Goal: Navigation & Orientation: Find specific page/section

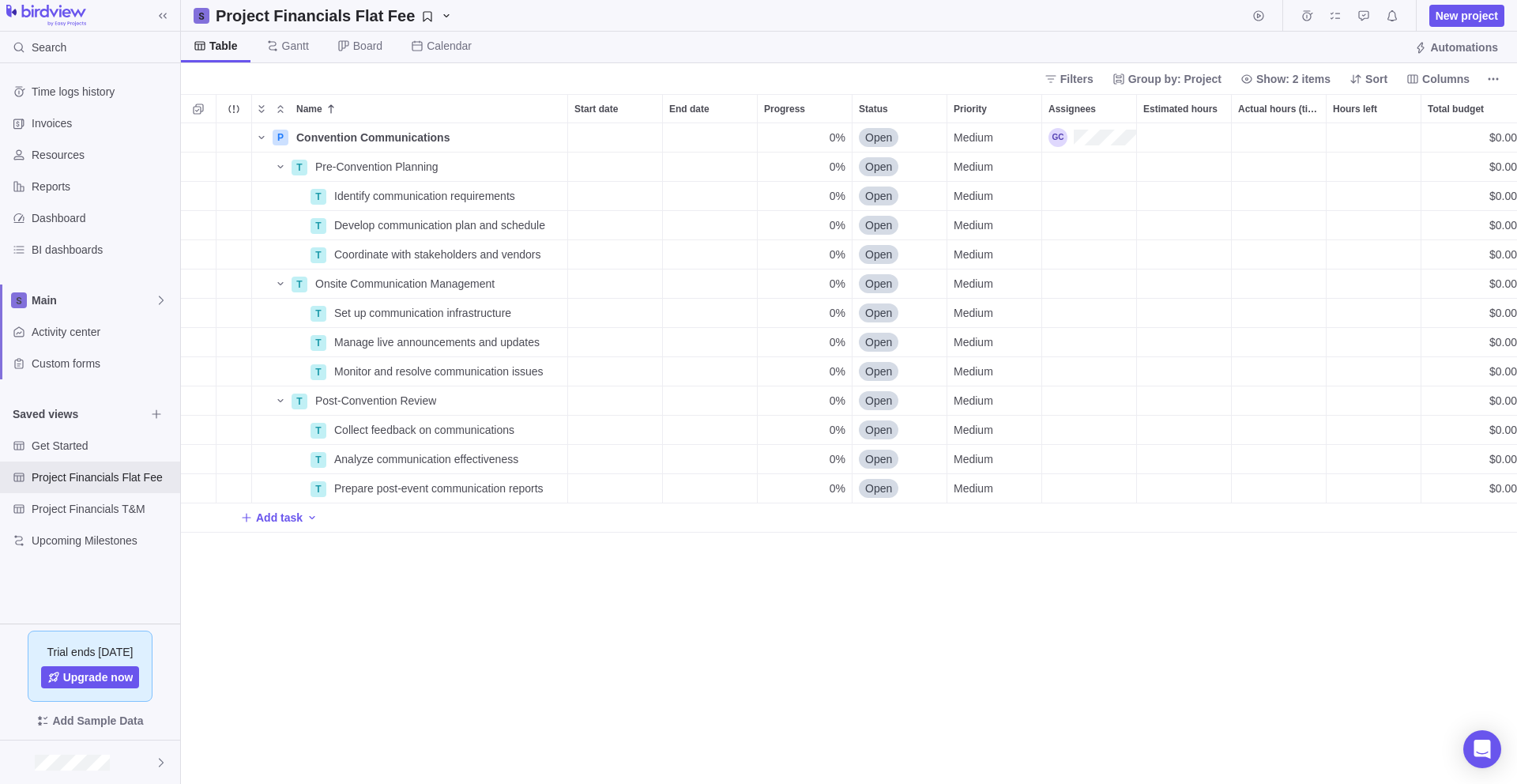
scroll to position [649, 1325]
click at [60, 132] on div "Invoices" at bounding box center [90, 123] width 180 height 32
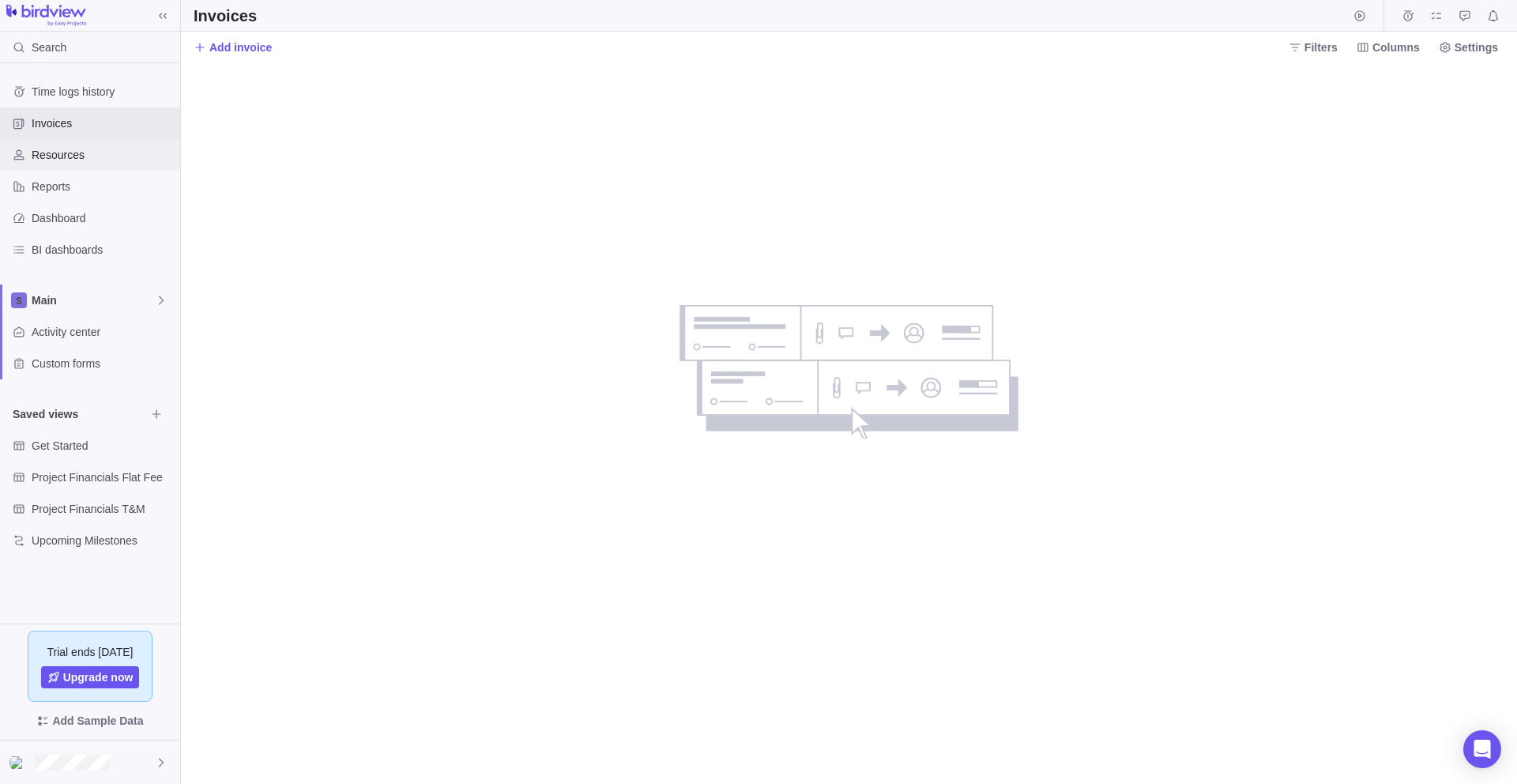
click at [59, 154] on span "Resources" at bounding box center [103, 155] width 142 height 16
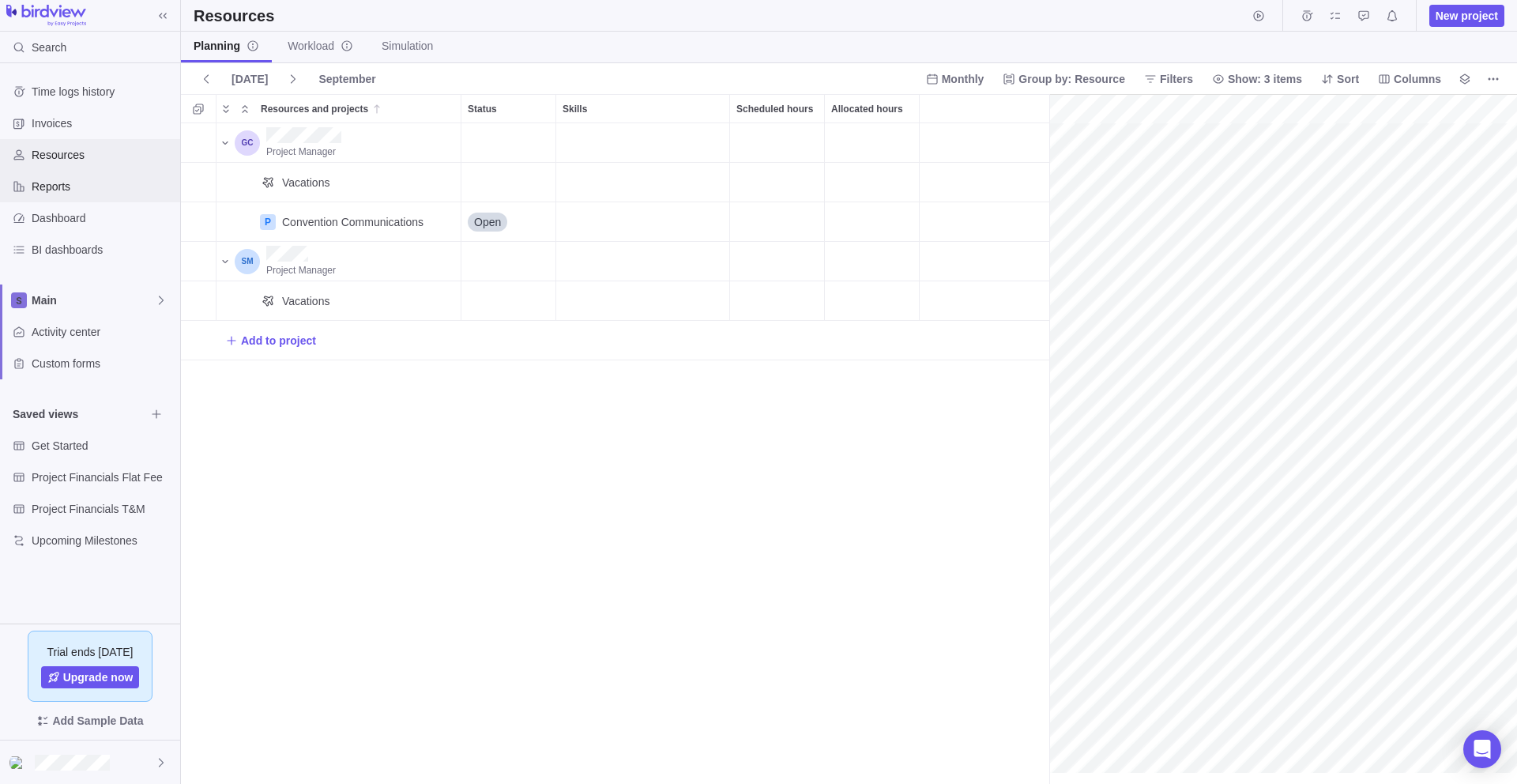
scroll to position [0, 69]
click at [64, 190] on span "Reports" at bounding box center [103, 186] width 142 height 16
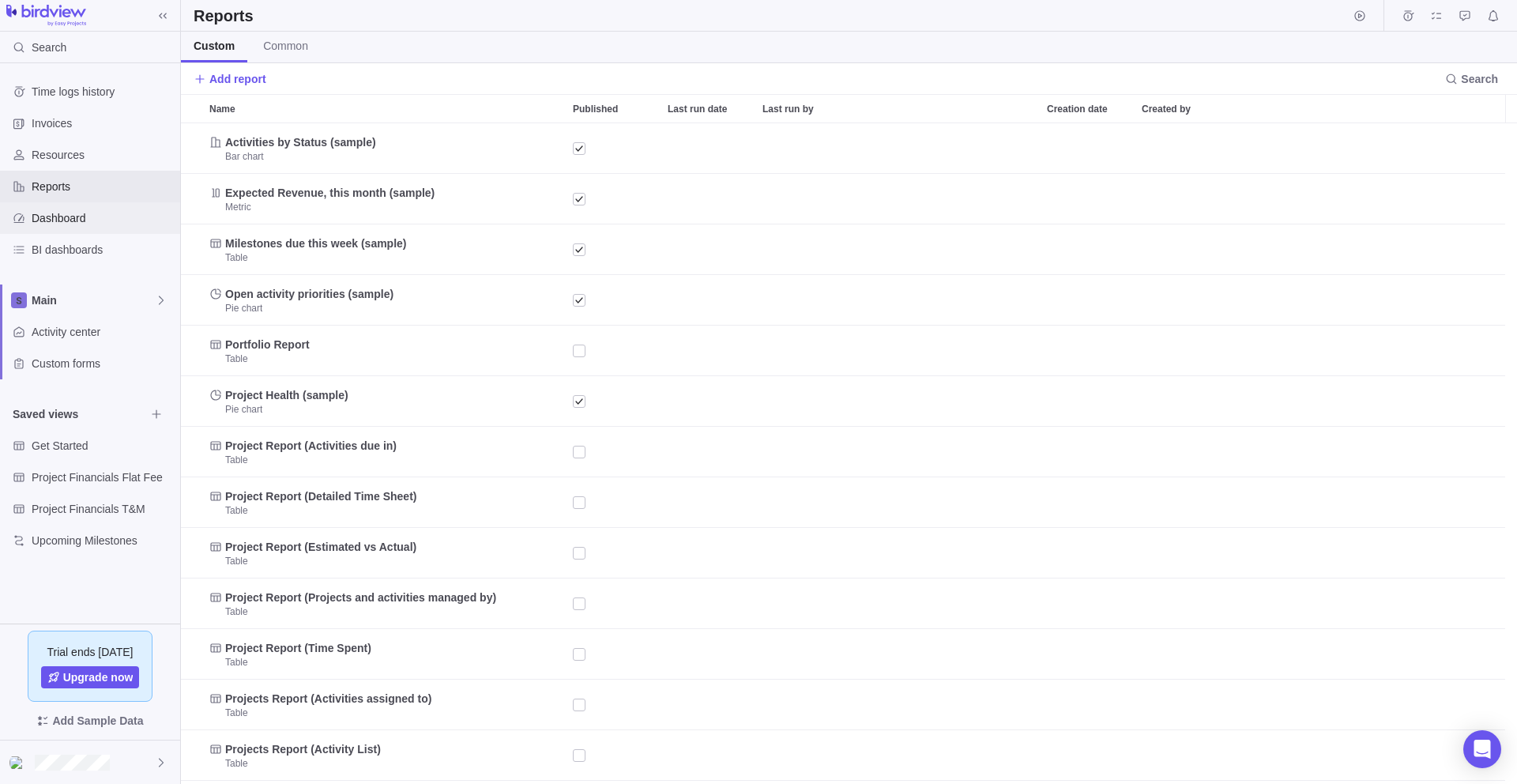
click at [35, 210] on span "Dashboard" at bounding box center [103, 218] width 142 height 16
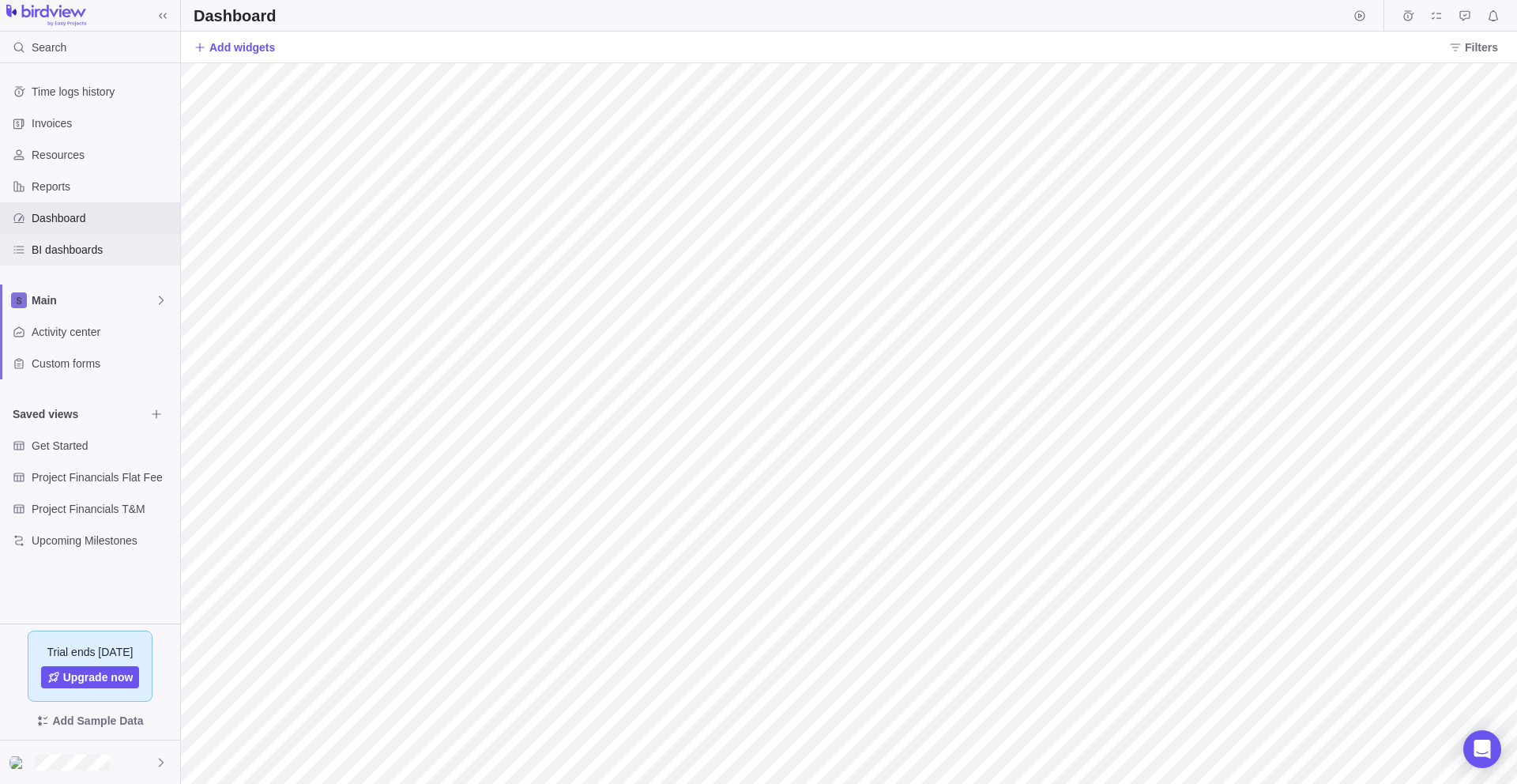
click at [96, 257] on span "BI dashboards" at bounding box center [103, 250] width 142 height 16
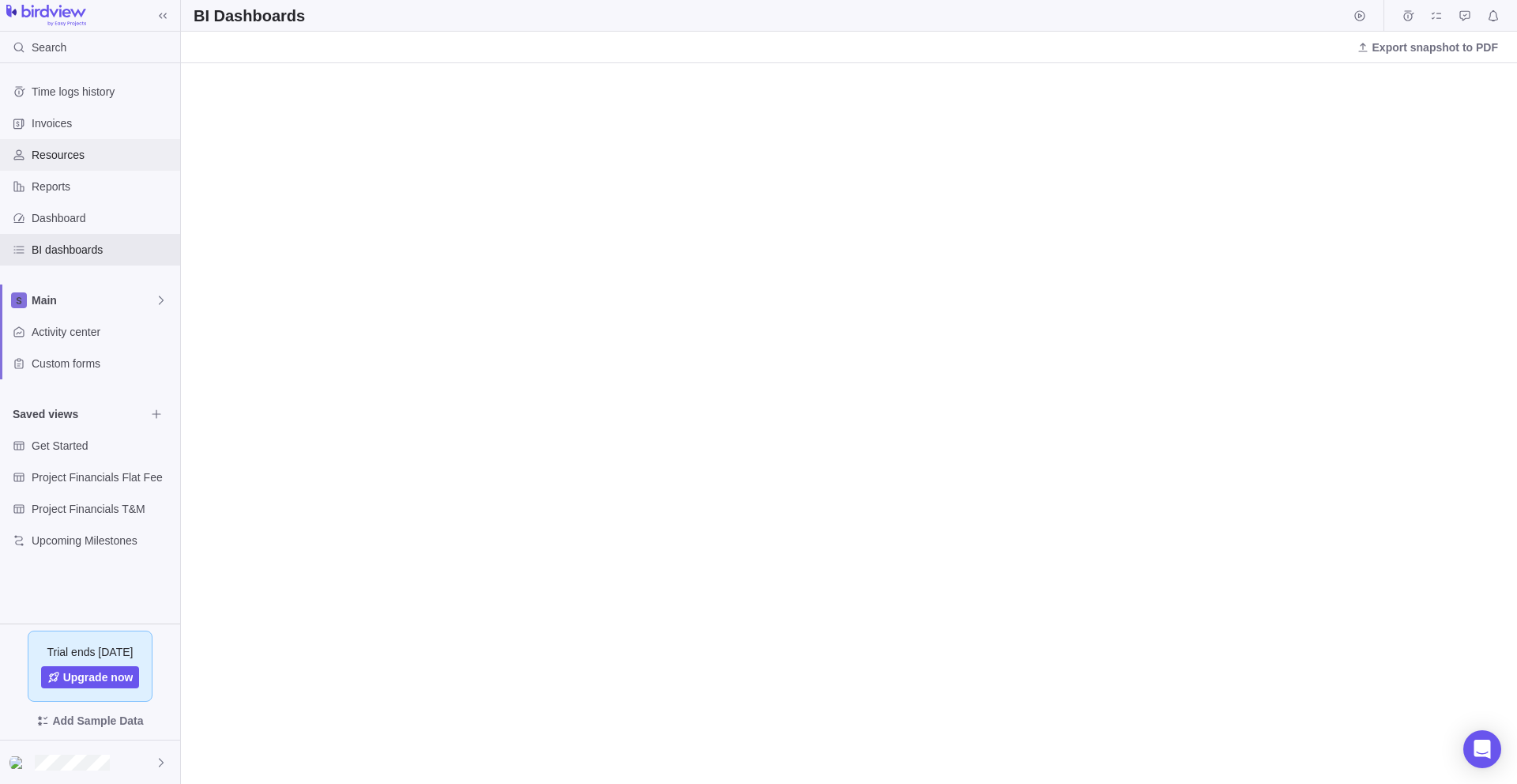
click at [85, 150] on span "Resources" at bounding box center [103, 155] width 142 height 16
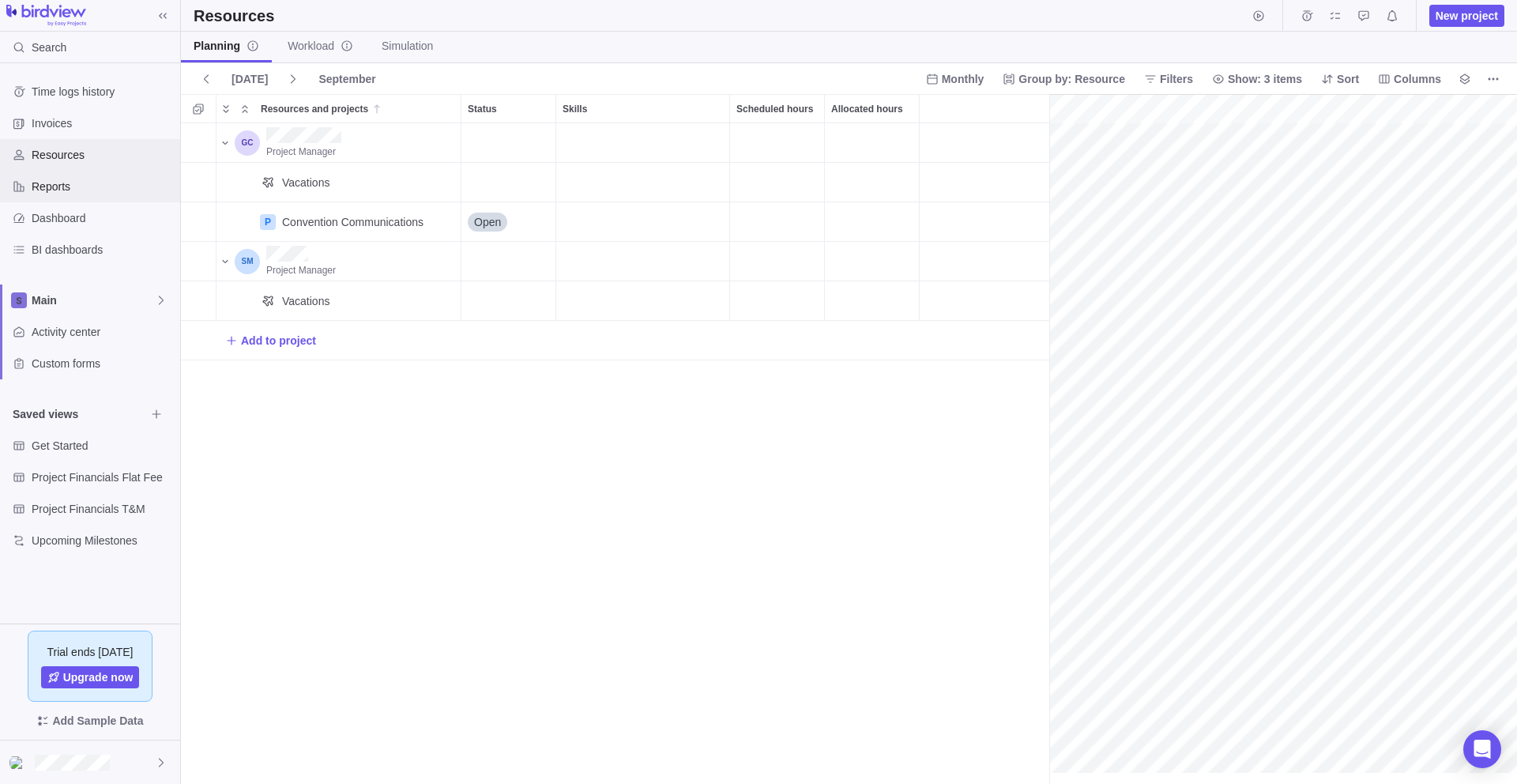
scroll to position [0, 69]
click at [78, 184] on span "Reports" at bounding box center [103, 186] width 142 height 16
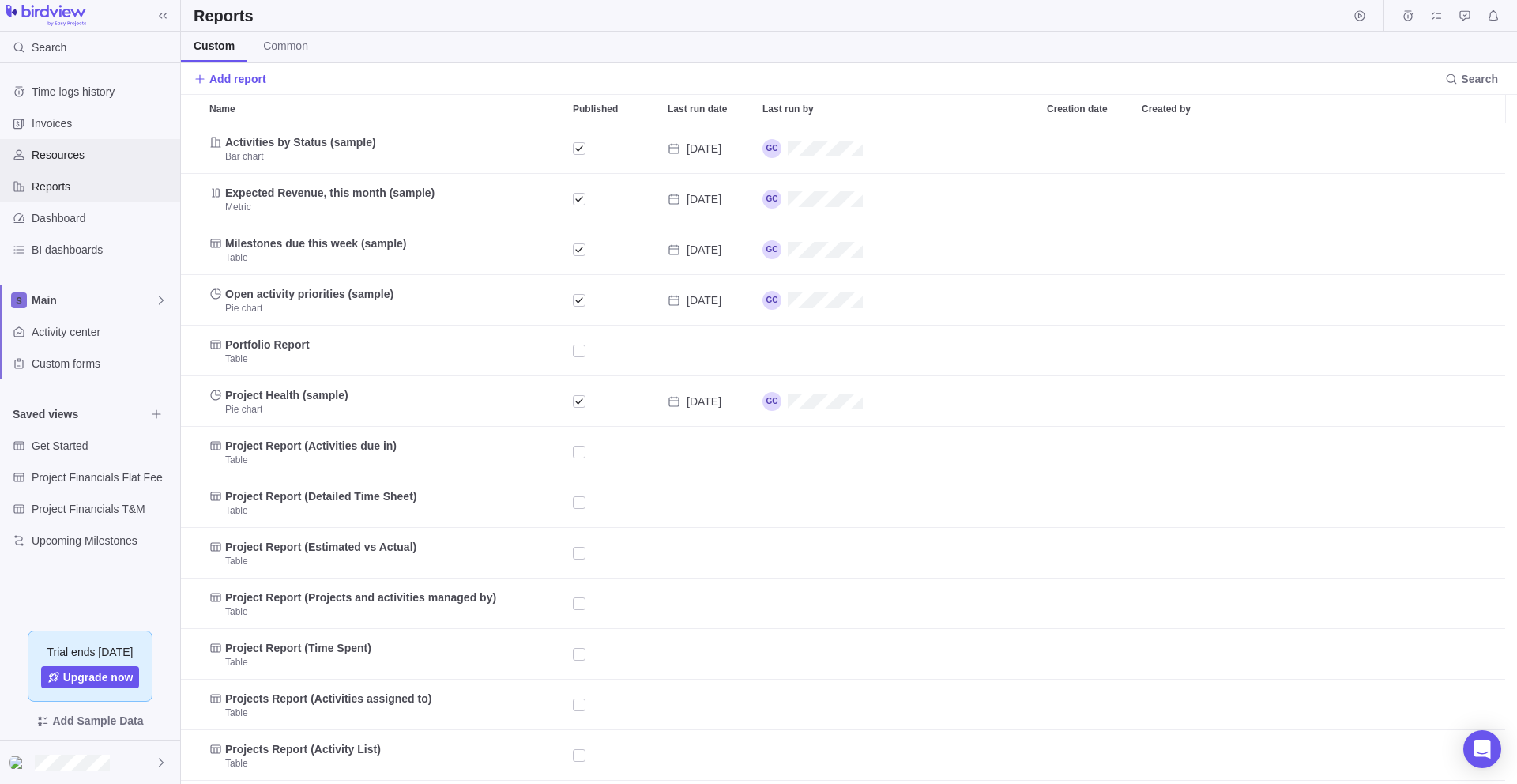
scroll to position [649, 1325]
click at [89, 143] on div "Resources" at bounding box center [90, 155] width 180 height 32
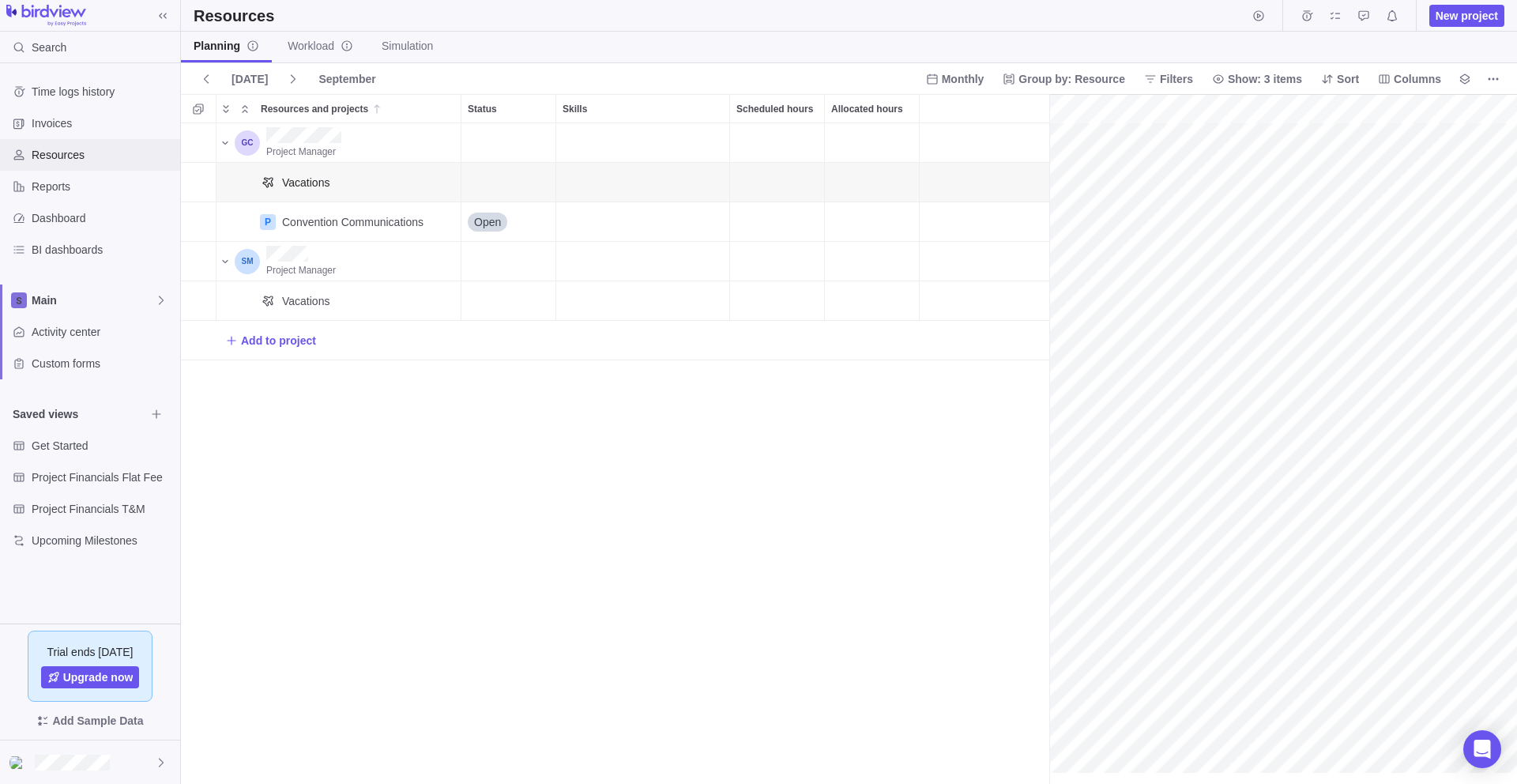
scroll to position [0, 69]
click at [308, 187] on span "Vacations" at bounding box center [306, 183] width 47 height 16
click at [269, 184] on icon "Resources and projects" at bounding box center [268, 183] width 16 height 16
click at [480, 181] on div "Status" at bounding box center [509, 182] width 95 height 40
click at [286, 187] on span "Vacations" at bounding box center [306, 183] width 47 height 16
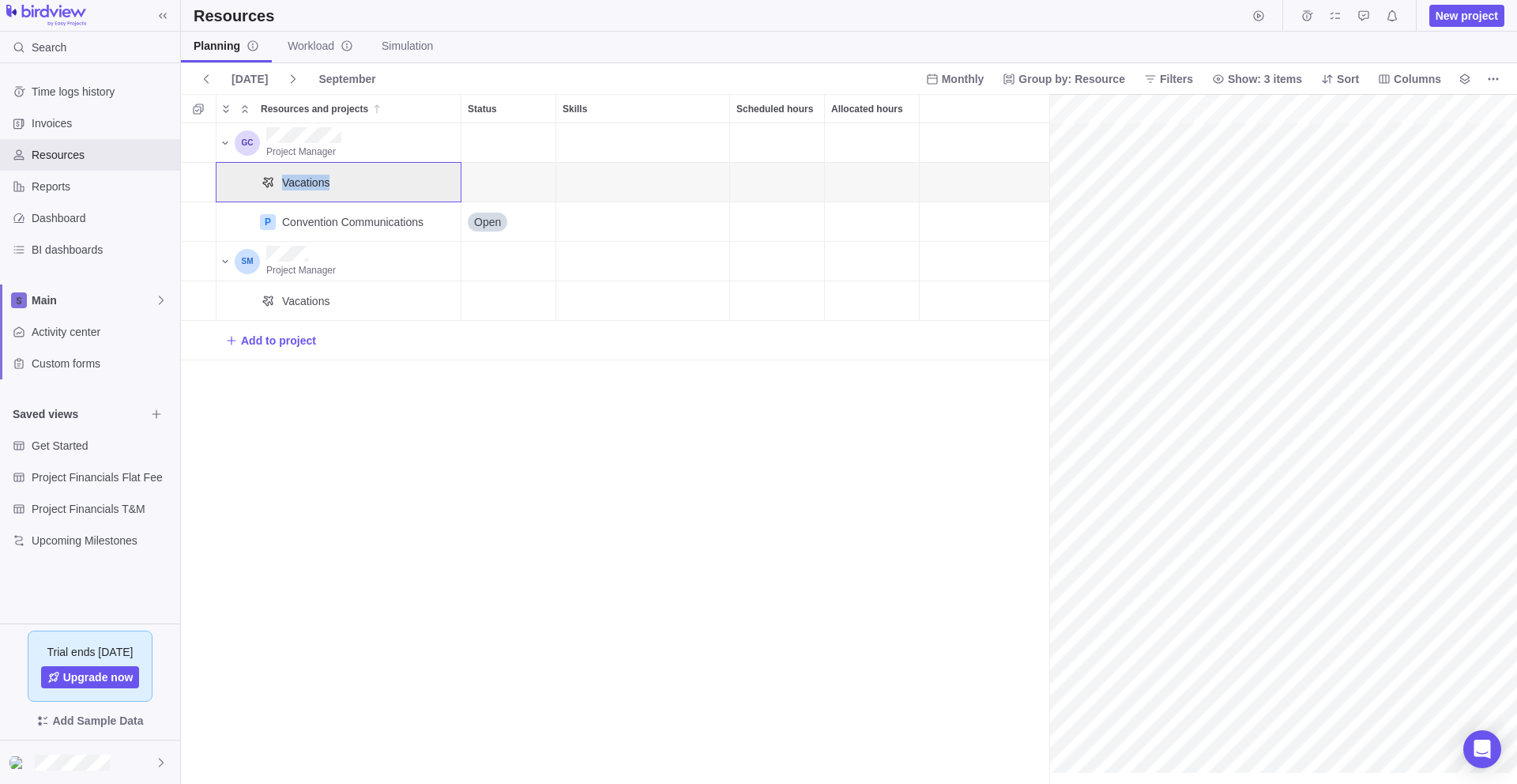
click at [286, 187] on span "Vacations" at bounding box center [306, 183] width 47 height 16
click at [254, 186] on div "Vacations" at bounding box center [338, 182] width 246 height 40
click at [529, 181] on div "Status" at bounding box center [509, 182] width 95 height 40
click at [319, 47] on span "Workload" at bounding box center [320, 46] width 66 height 16
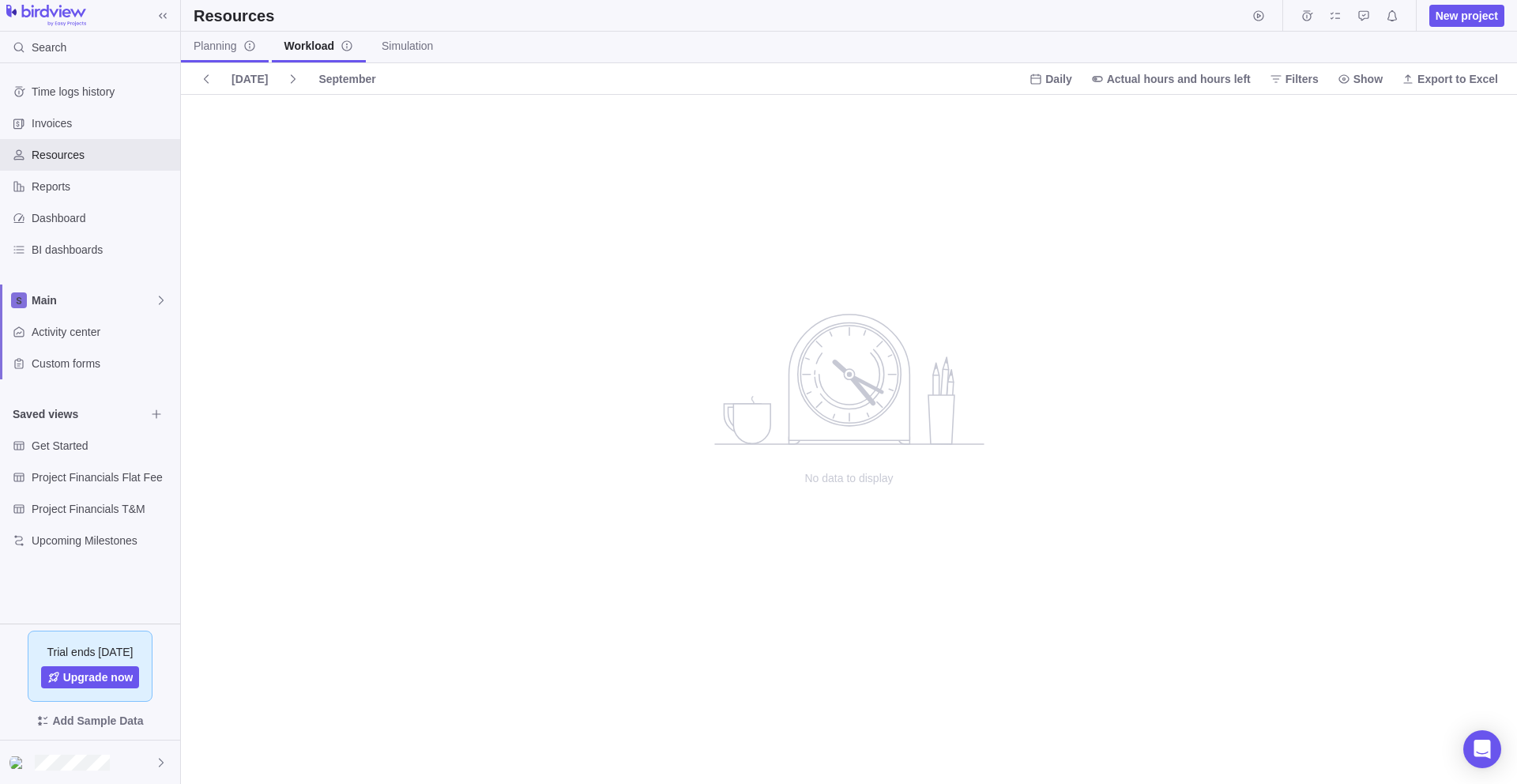
click at [232, 46] on span "Planning" at bounding box center [224, 46] width 62 height 16
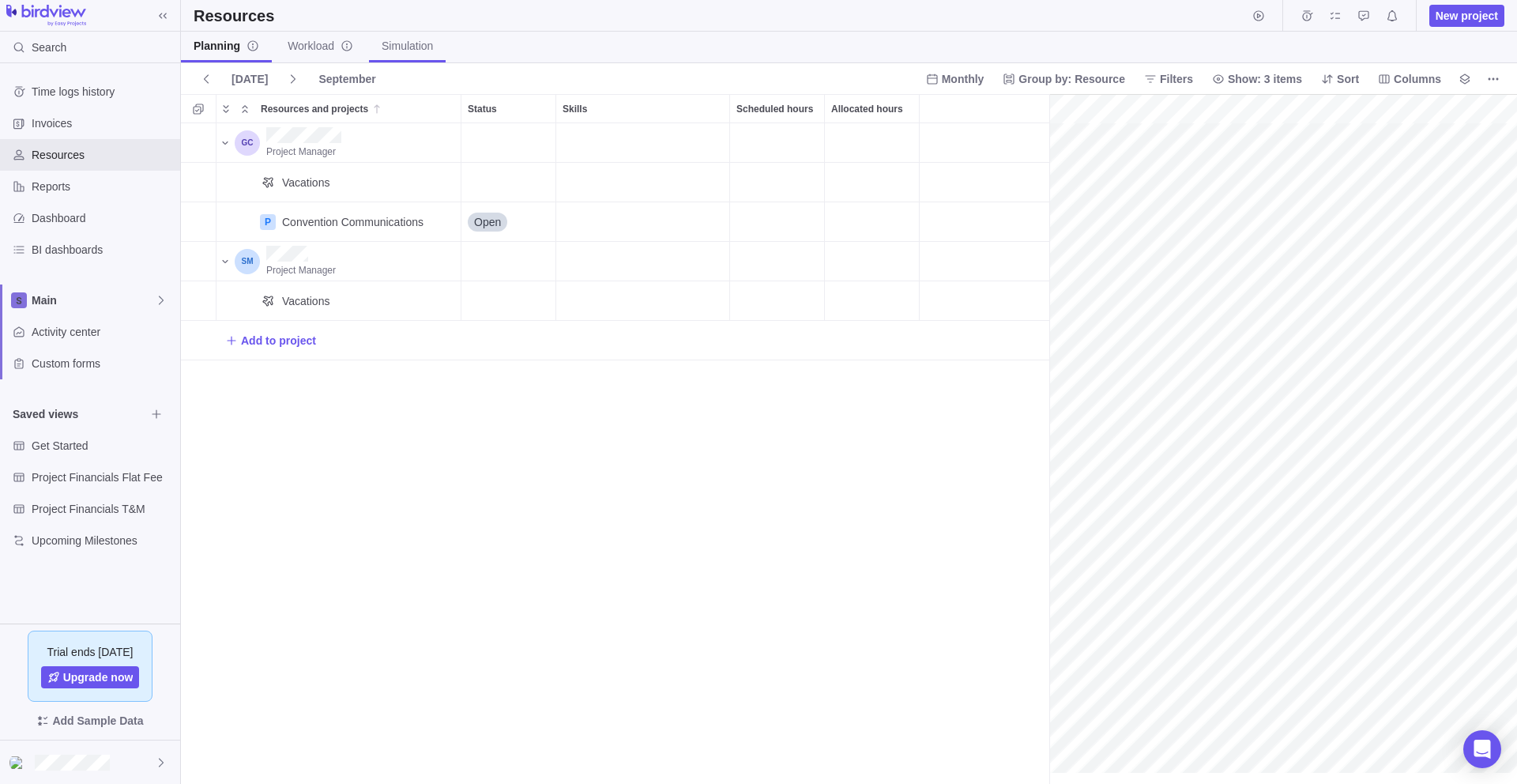
scroll to position [0, 69]
click at [424, 45] on span "Simulation" at bounding box center [407, 46] width 51 height 16
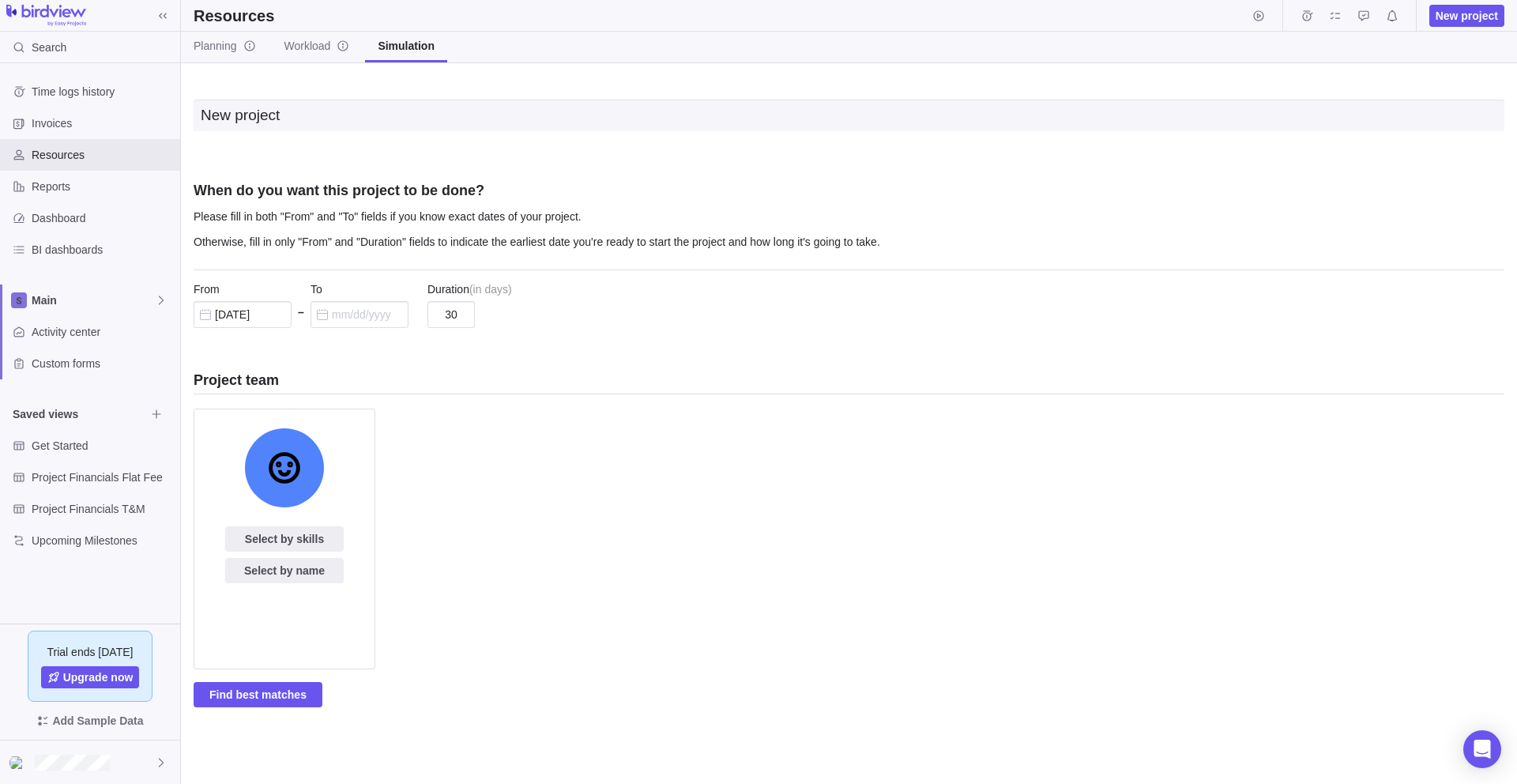
click at [467, 208] on p "Please fill in both "From" and "To" fields if you know exact dates of your proj…" at bounding box center [849, 220] width 1311 height 25
click at [616, 241] on p "Otherwise, fill in only "From" and "Duration" fields to indicate the earliest d…" at bounding box center [849, 245] width 1311 height 25
click at [88, 678] on span "Upgrade now" at bounding box center [98, 678] width 70 height 16
